Goal: Transaction & Acquisition: Purchase product/service

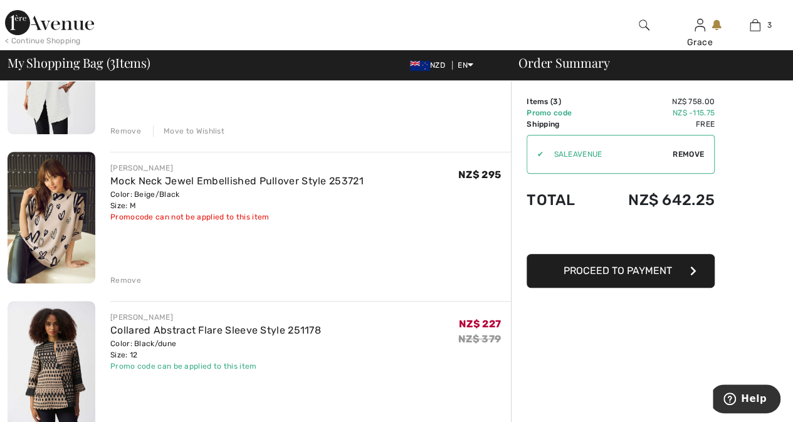
scroll to position [251, 0]
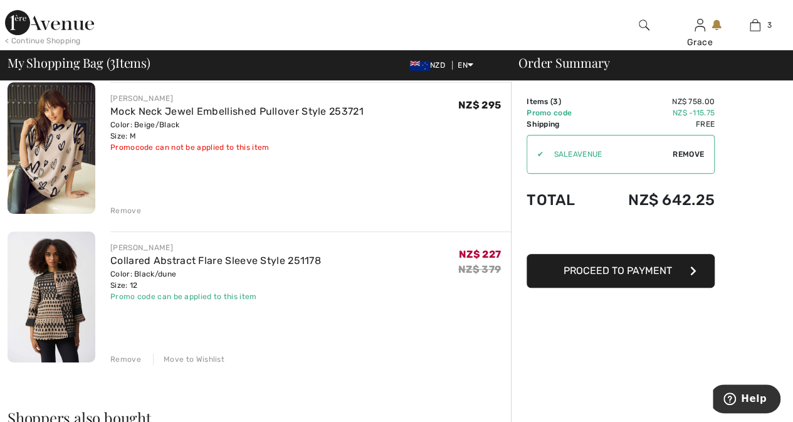
click at [123, 358] on div "Remove" at bounding box center [125, 358] width 31 height 11
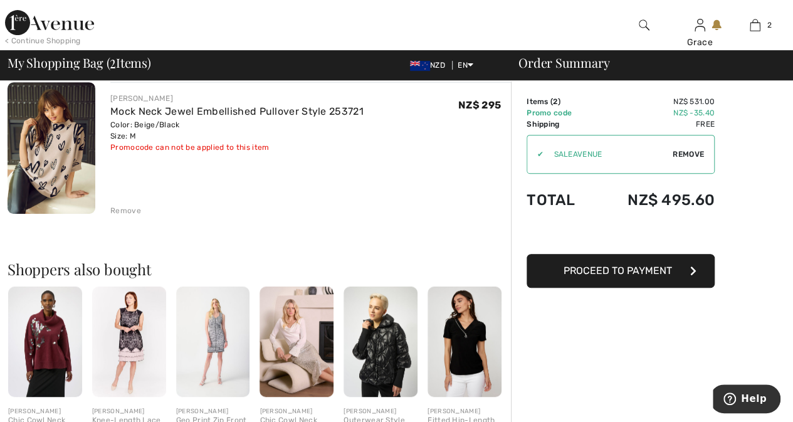
click at [625, 269] on span "Proceed to Payment" at bounding box center [617, 270] width 108 height 12
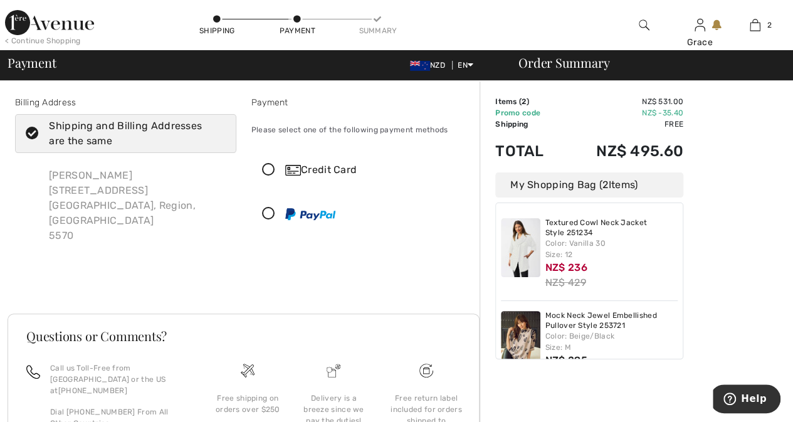
click at [322, 168] on div "Credit Card" at bounding box center [374, 169] width 178 height 15
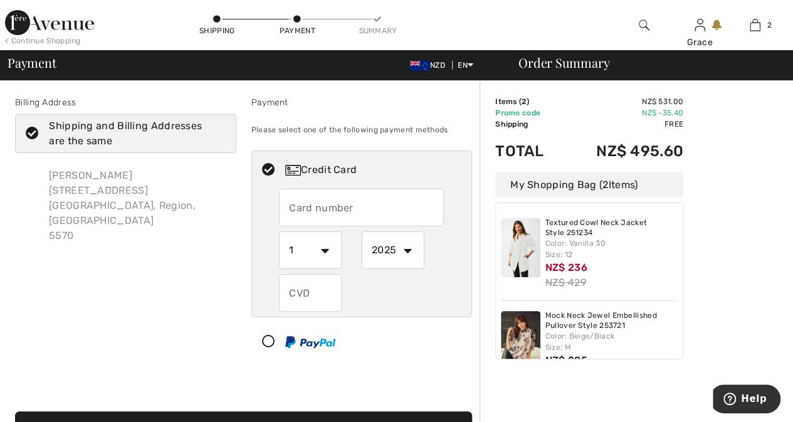
click at [319, 206] on input "text" at bounding box center [361, 208] width 165 height 38
type input "4999773532527568"
select select "8"
select select "2028"
type input "518"
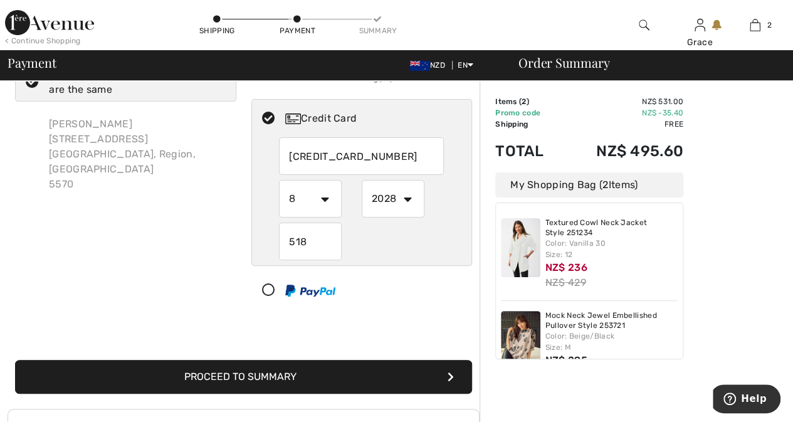
scroll to position [256, 0]
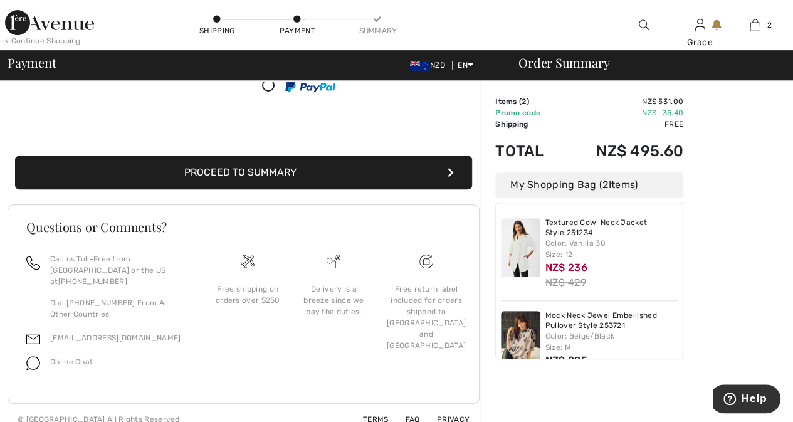
click at [263, 174] on button "Proceed to Summary" at bounding box center [243, 172] width 457 height 34
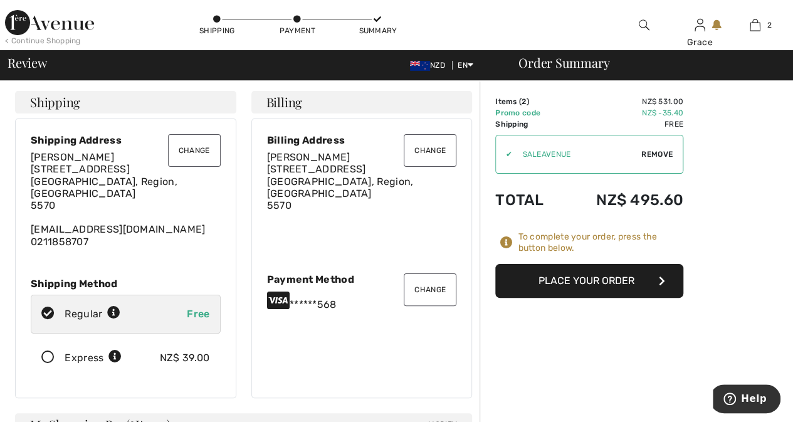
click at [604, 280] on button "Place Your Order" at bounding box center [589, 281] width 188 height 34
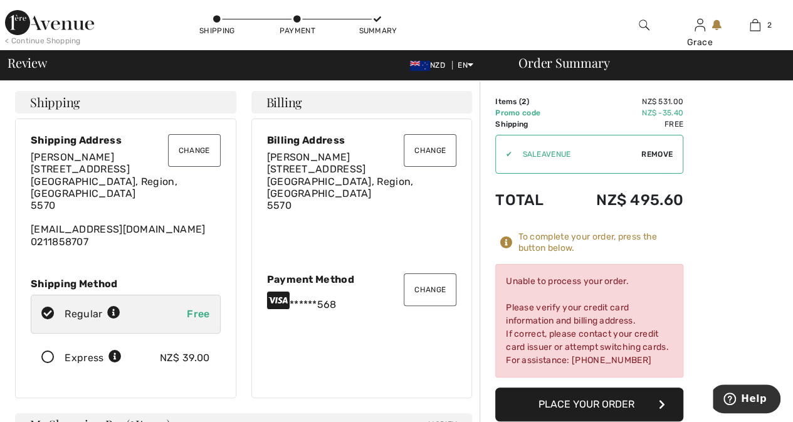
click at [291, 274] on div "Payment Method" at bounding box center [362, 279] width 190 height 12
click at [432, 288] on button "Change" at bounding box center [430, 289] width 53 height 33
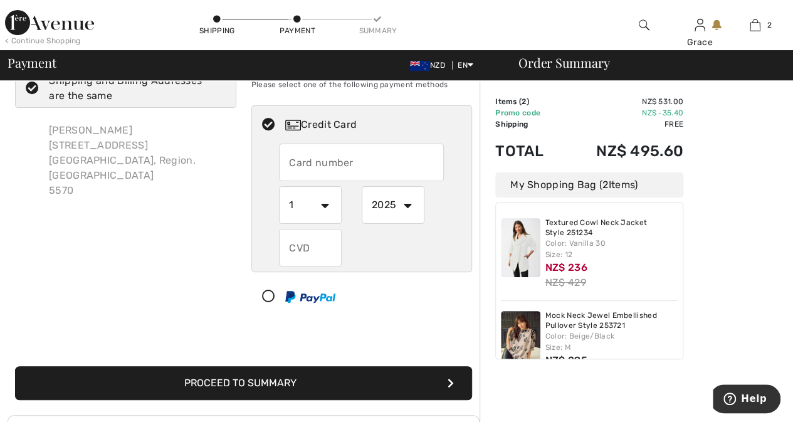
click at [340, 164] on input "text" at bounding box center [361, 162] width 165 height 38
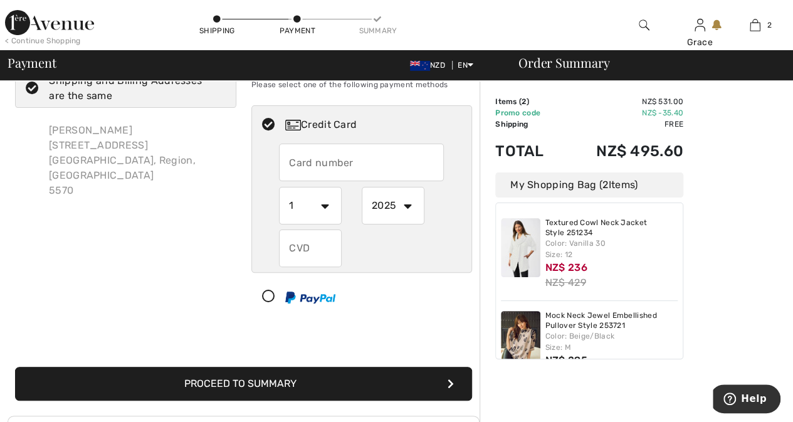
click at [324, 248] on input "text" at bounding box center [310, 248] width 63 height 38
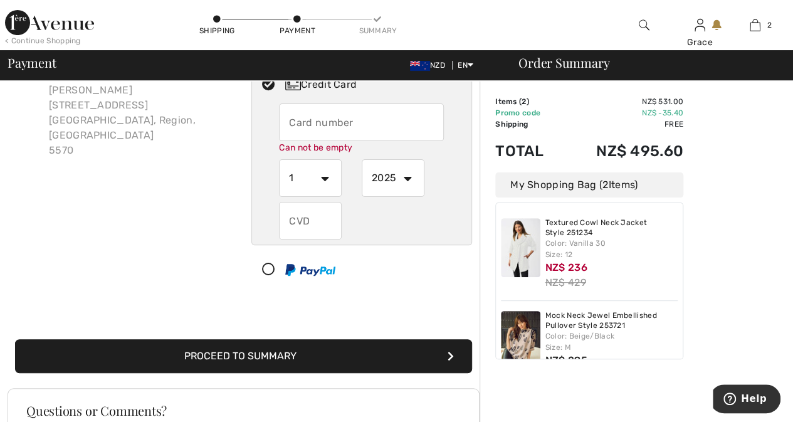
scroll to position [82, 0]
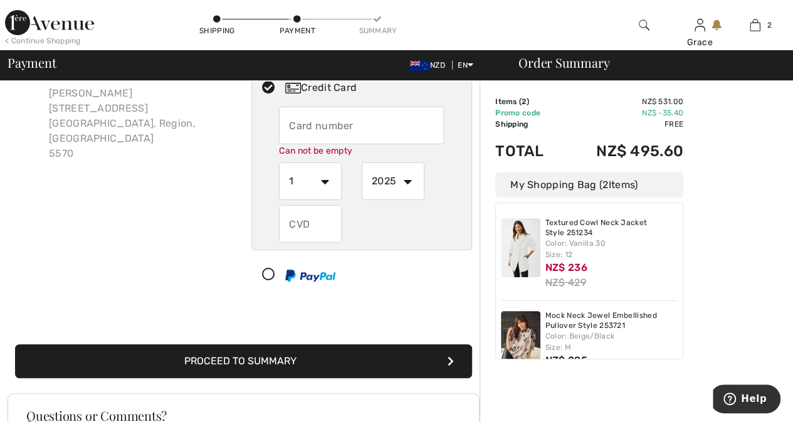
drag, startPoint x: 801, startPoint y: 390, endPoint x: 801, endPoint y: 368, distance: 21.3
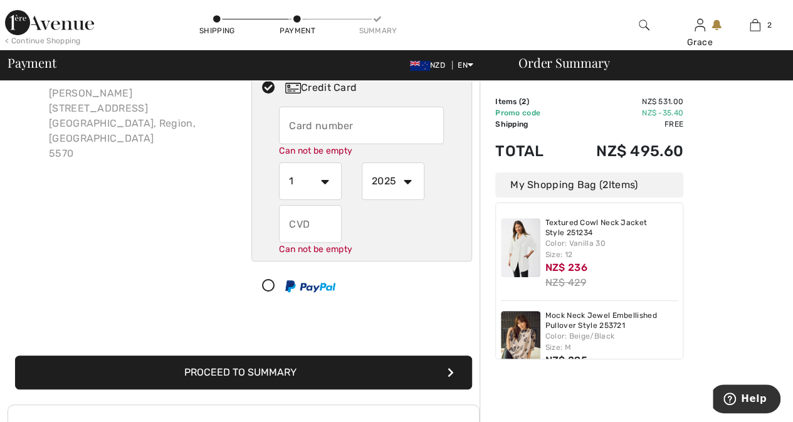
drag, startPoint x: 801, startPoint y: 368, endPoint x: 99, endPoint y: 207, distance: 720.6
click at [94, 209] on div "Billing Address Shipping and Billing Addresses are the same Grace Gilfillan 7 F…" at bounding box center [126, 162] width 236 height 296
click at [310, 130] on input "text" at bounding box center [361, 126] width 165 height 38
radio input "true"
type input "4999773532527568"
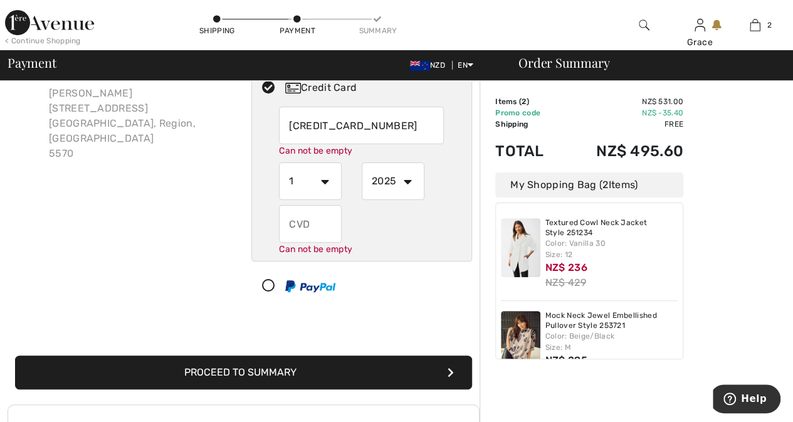
select select "8"
select select "2028"
type input "518"
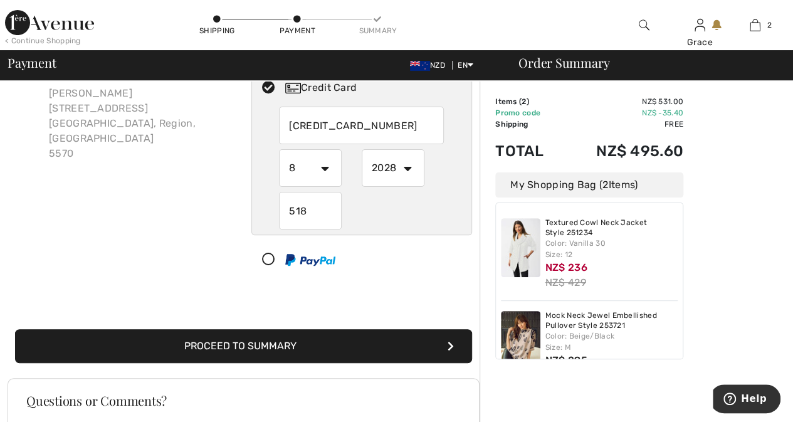
drag, startPoint x: 308, startPoint y: 213, endPoint x: 269, endPoint y: 207, distance: 39.3
click at [269, 207] on div "4999773532527568 1 2 3 4 5 6 7 8 9 10 11 12 2025 2026 2027 2028 2029 2030 2031 …" at bounding box center [362, 168] width 220 height 123
radio input "true"
type input "921"
click at [450, 297] on div "Billing Address Shipping and Billing Addresses are the same Grace Gilfillan 7 F…" at bounding box center [244, 181] width 472 height 394
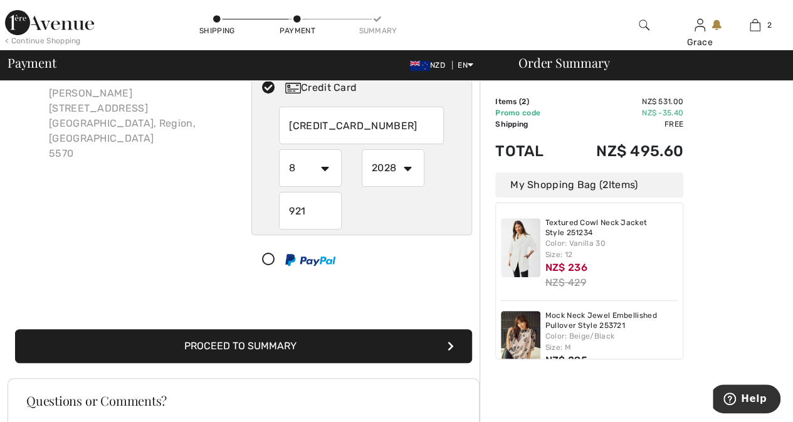
click at [241, 348] on button "Proceed to Summary" at bounding box center [243, 346] width 457 height 34
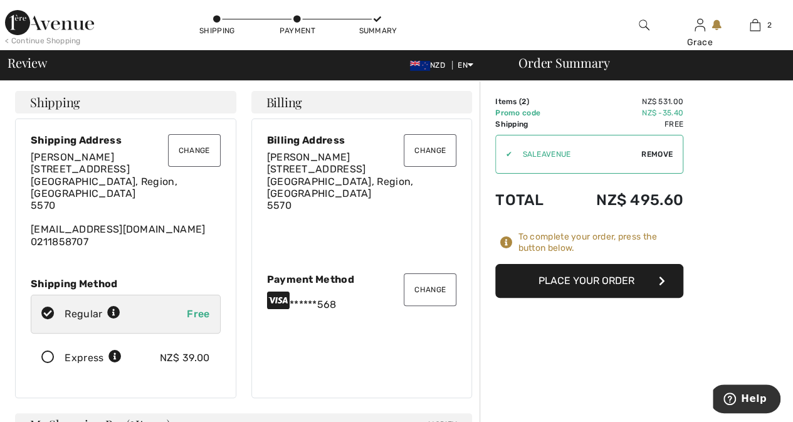
click at [594, 280] on button "Place Your Order" at bounding box center [589, 281] width 188 height 34
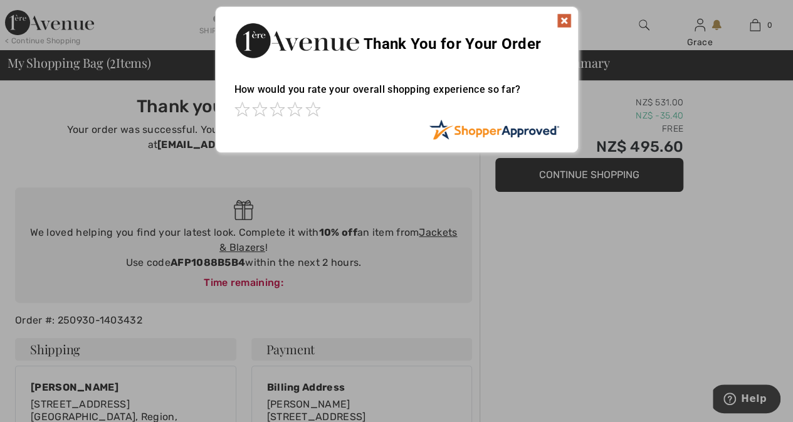
click at [563, 19] on img at bounding box center [563, 20] width 15 height 15
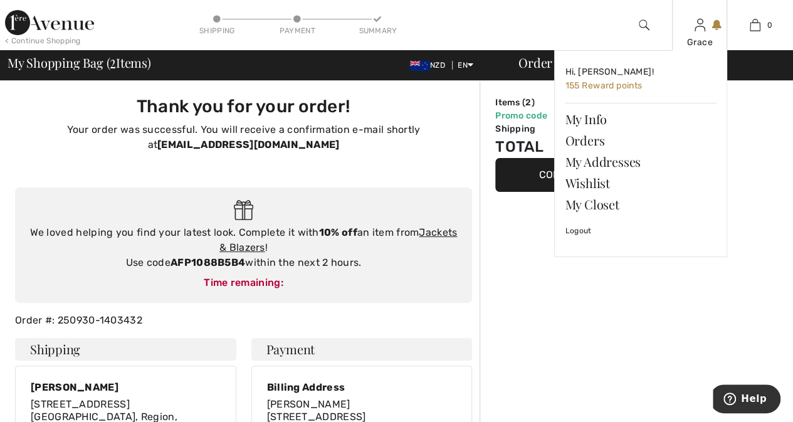
click at [694, 33] on div "Grace Hi, [PERSON_NAME]! 155 Reward points My Info Orders My Addresses Wishlist…" at bounding box center [700, 25] width 56 height 50
click at [583, 230] on link "Logout" at bounding box center [641, 230] width 152 height 31
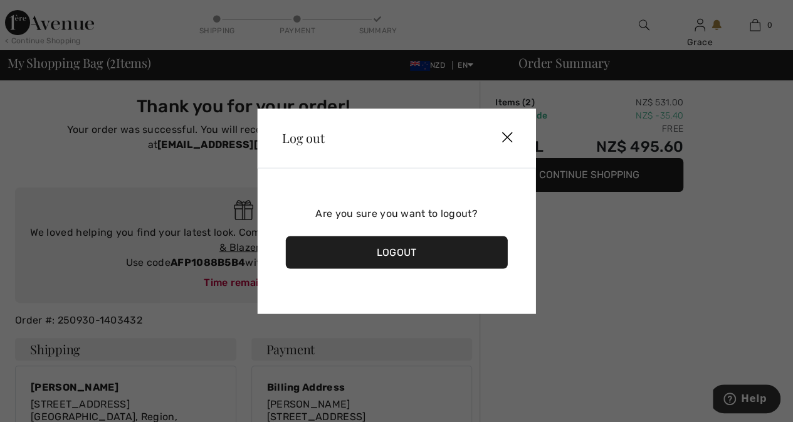
click at [387, 250] on div "Logout" at bounding box center [396, 252] width 222 height 33
